Goal: Information Seeking & Learning: Understand process/instructions

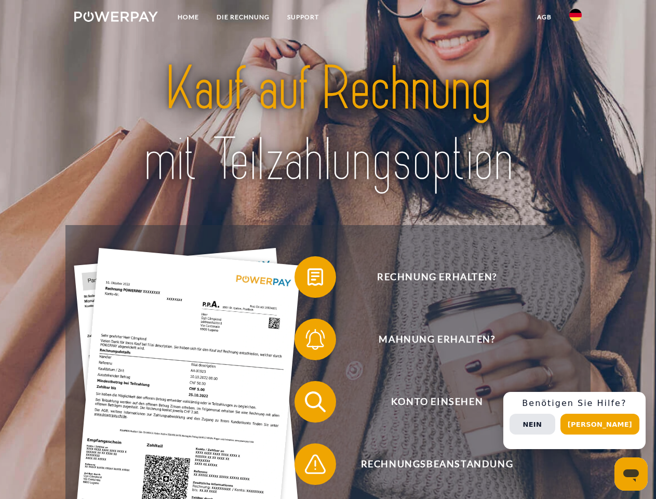
click at [116, 18] on img at bounding box center [116, 16] width 84 height 10
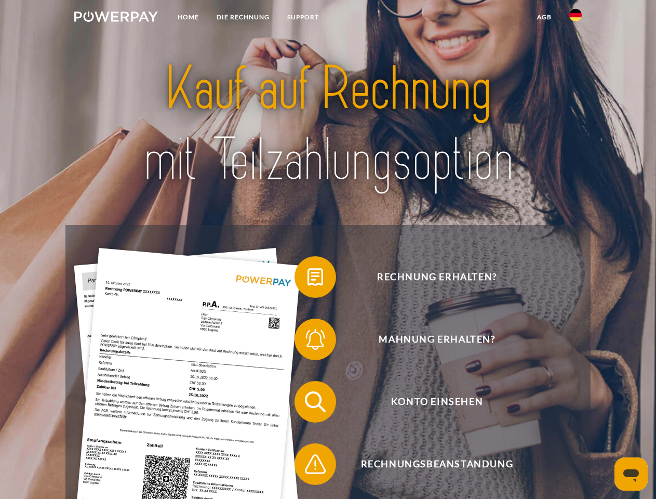
click at [576, 18] on img at bounding box center [576, 15] width 12 height 12
click at [544, 17] on link "agb" at bounding box center [545, 17] width 32 height 19
click at [308, 279] on span at bounding box center [300, 277] width 52 height 52
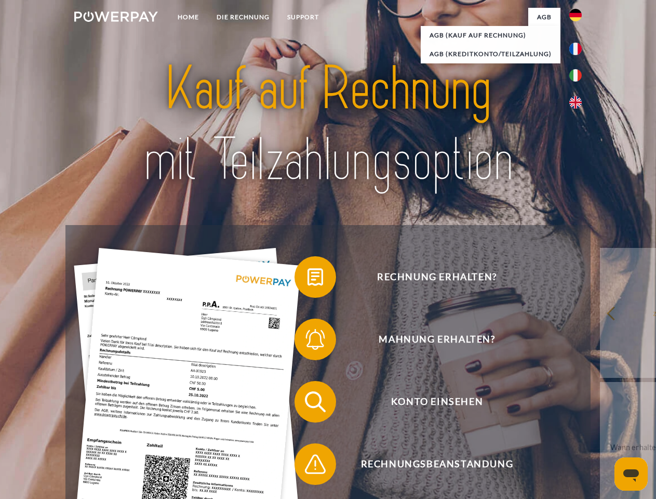
click at [308, 341] on span at bounding box center [300, 339] width 52 height 52
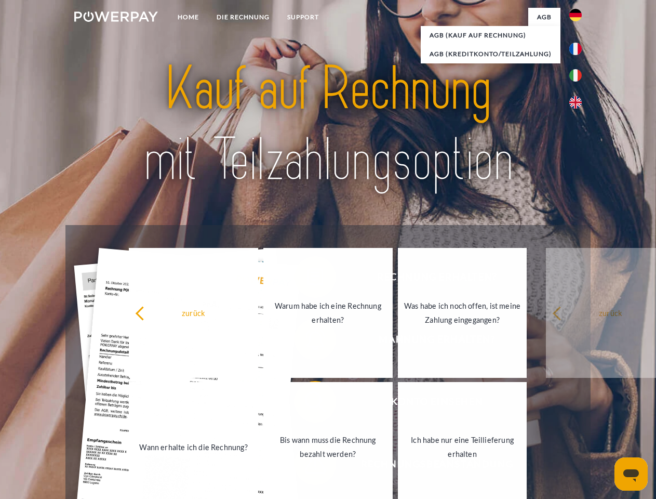
click at [308, 404] on link "Bis wann muss die Rechnung bezahlt werden?" at bounding box center [327, 447] width 129 height 130
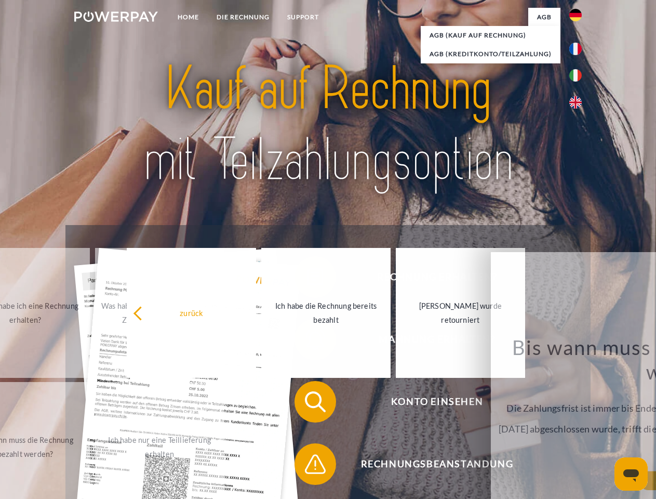
click at [308, 466] on div "Rechnung erhalten? Mahnung erhalten? Konto einsehen" at bounding box center [327, 433] width 525 height 416
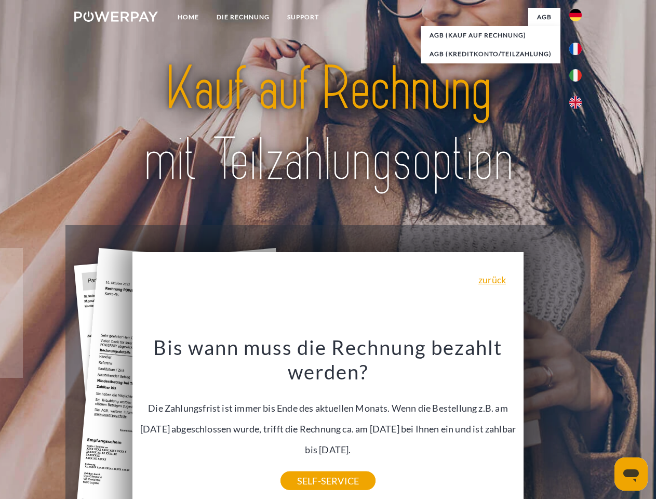
click at [578, 420] on div "Rechnung erhalten? Mahnung erhalten? Konto einsehen" at bounding box center [327, 433] width 525 height 416
click at [553, 422] on span "Konto einsehen" at bounding box center [437, 402] width 255 height 42
click at [604, 424] on header "Home DIE RECHNUNG SUPPORT" at bounding box center [328, 359] width 656 height 718
